Goal: Transaction & Acquisition: Purchase product/service

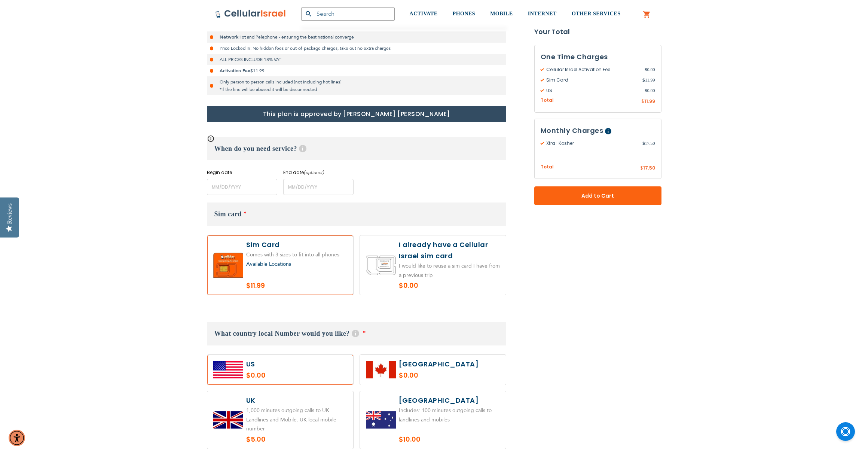
scroll to position [230, 0]
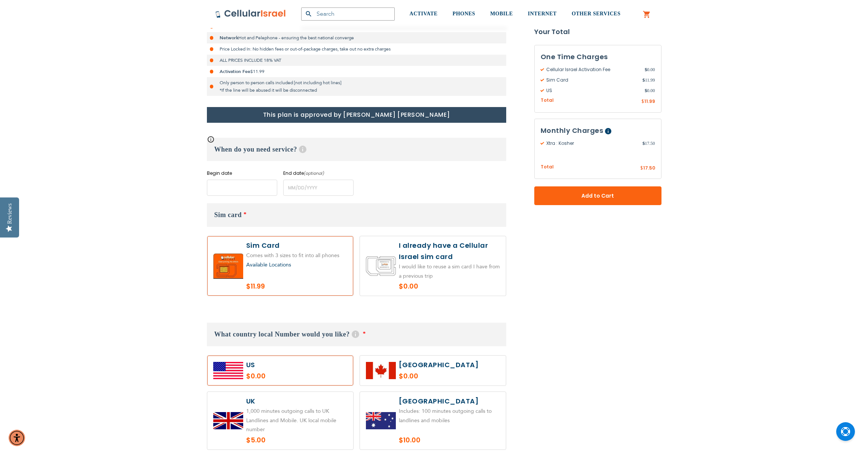
click at [252, 190] on input "name" at bounding box center [242, 188] width 70 height 16
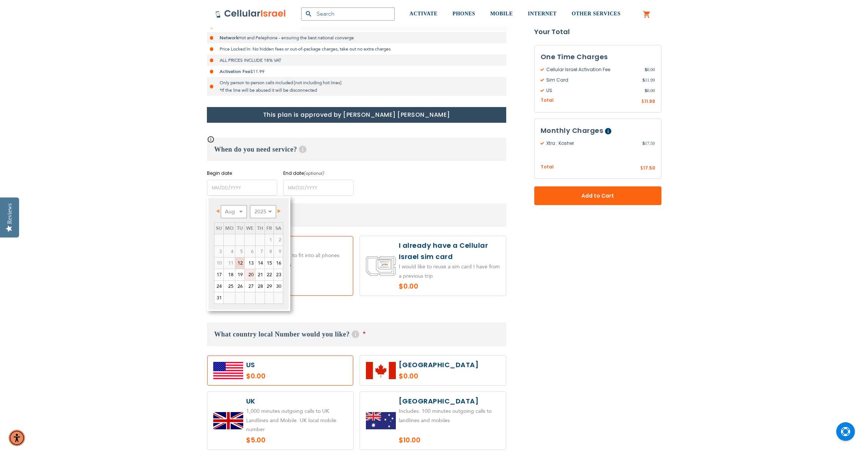
click at [251, 276] on link "20" at bounding box center [250, 274] width 10 height 11
type input "[DATE]"
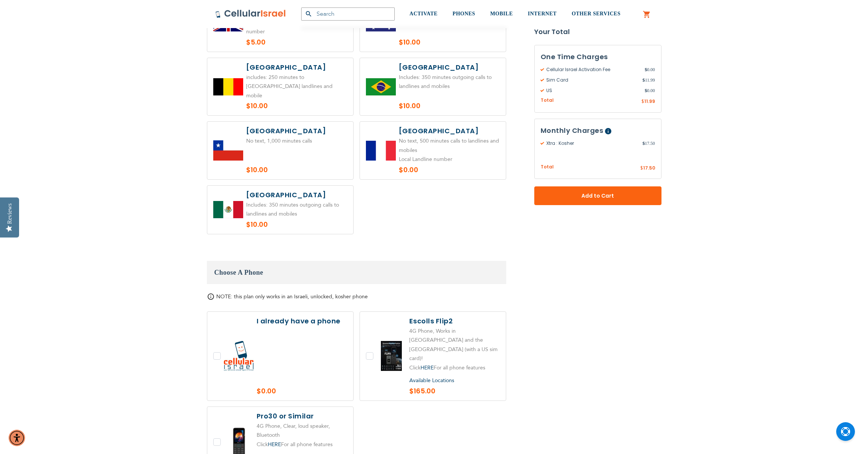
scroll to position [754, 0]
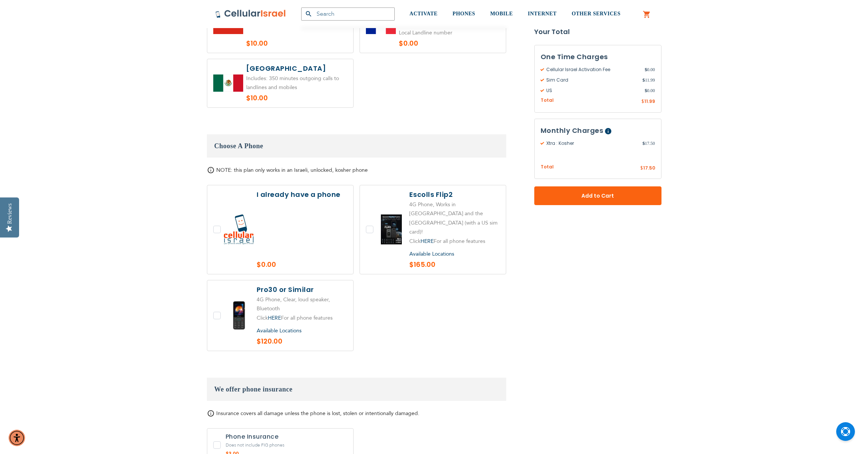
click at [425, 250] on span "Available Locations" at bounding box center [431, 253] width 45 height 7
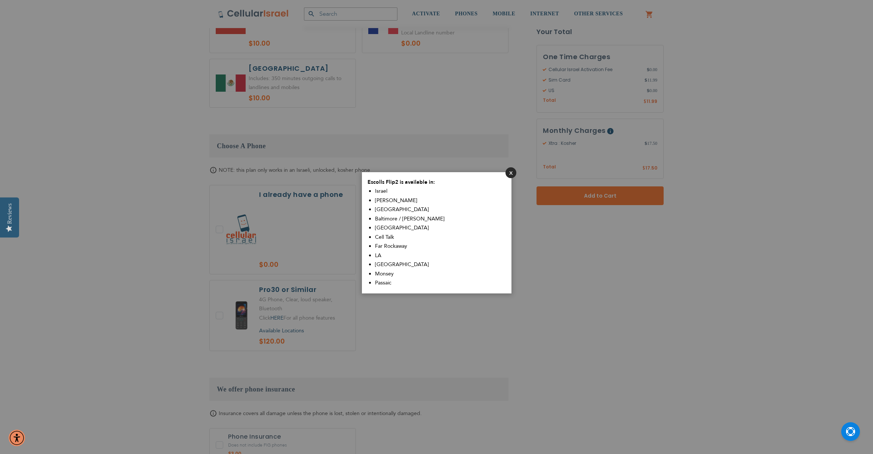
click at [511, 171] on button "Close" at bounding box center [511, 172] width 11 height 11
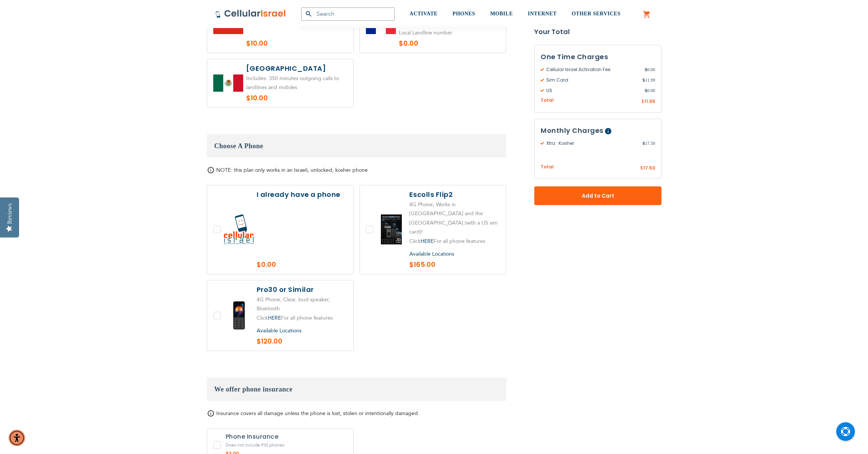
click at [280, 327] on span "Available Locations" at bounding box center [279, 330] width 45 height 7
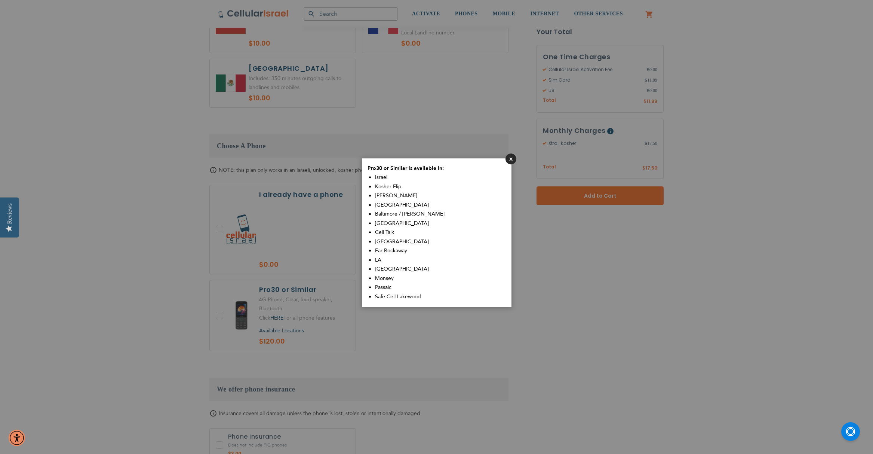
click at [510, 159] on button "Close" at bounding box center [511, 158] width 11 height 11
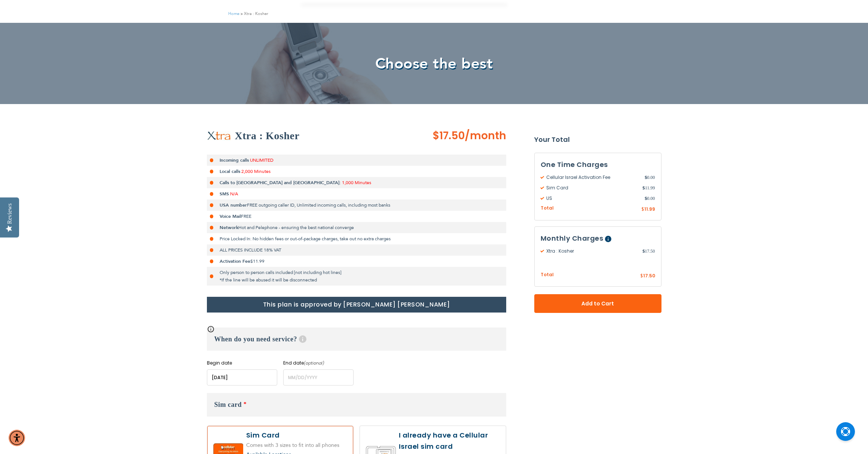
scroll to position [0, 0]
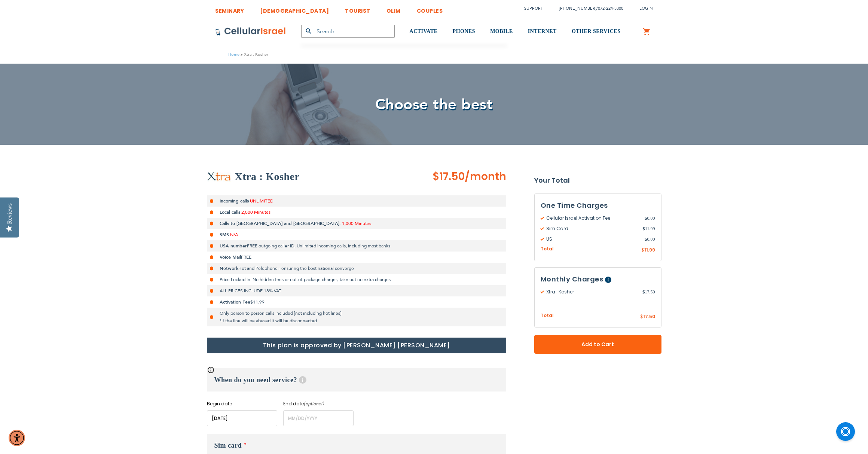
click at [265, 12] on link "[DEMOGRAPHIC_DATA]" at bounding box center [294, 9] width 69 height 14
